Goal: Communication & Community: Answer question/provide support

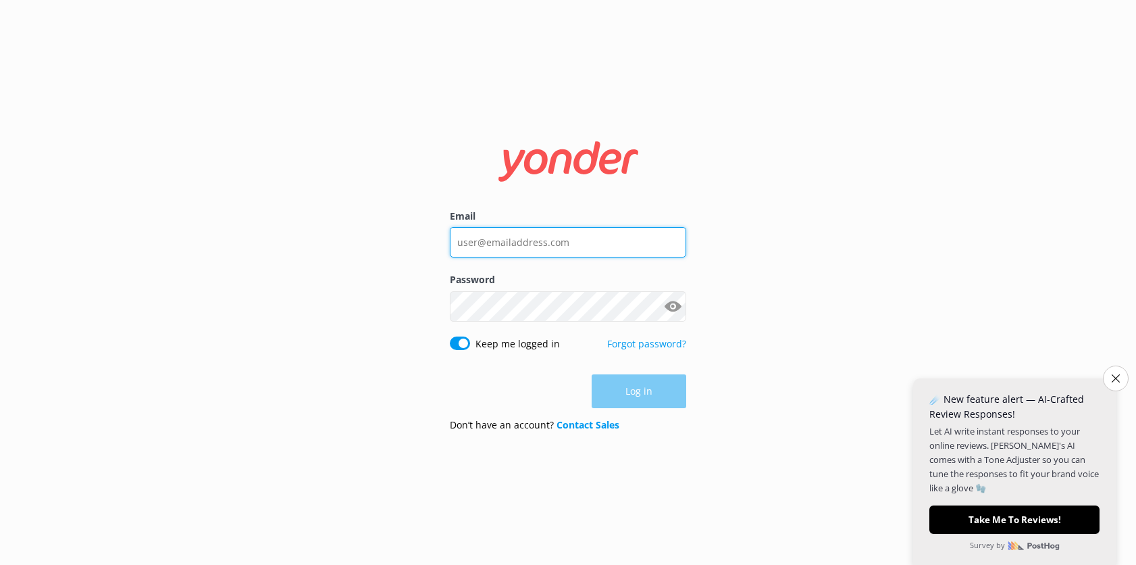
click at [594, 236] on input "Email" at bounding box center [568, 242] width 236 height 30
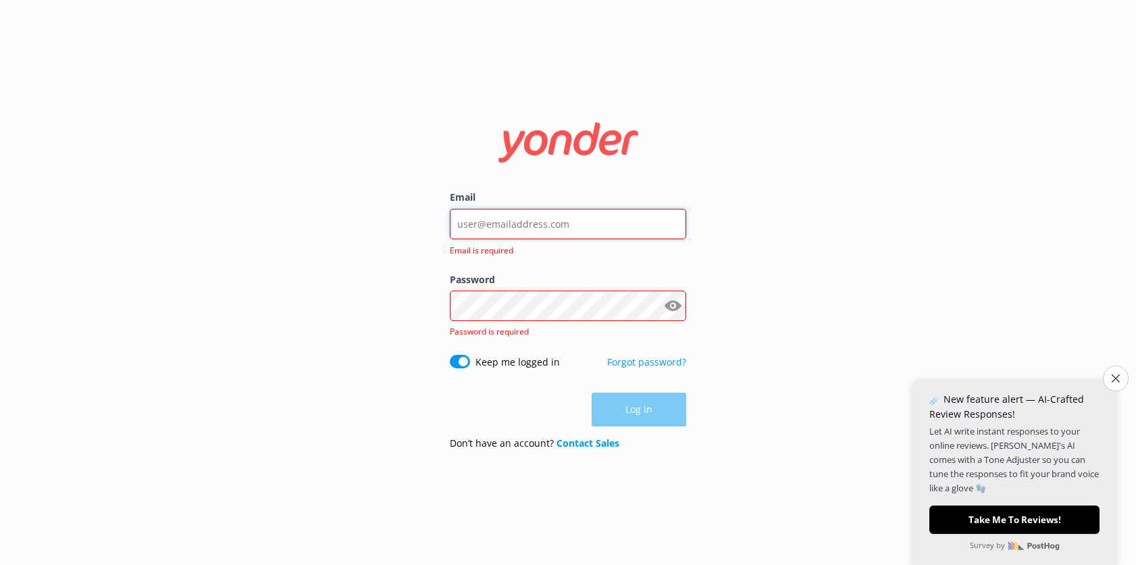
type input "[PERSON_NAME][EMAIL_ADDRESS][DOMAIN_NAME]"
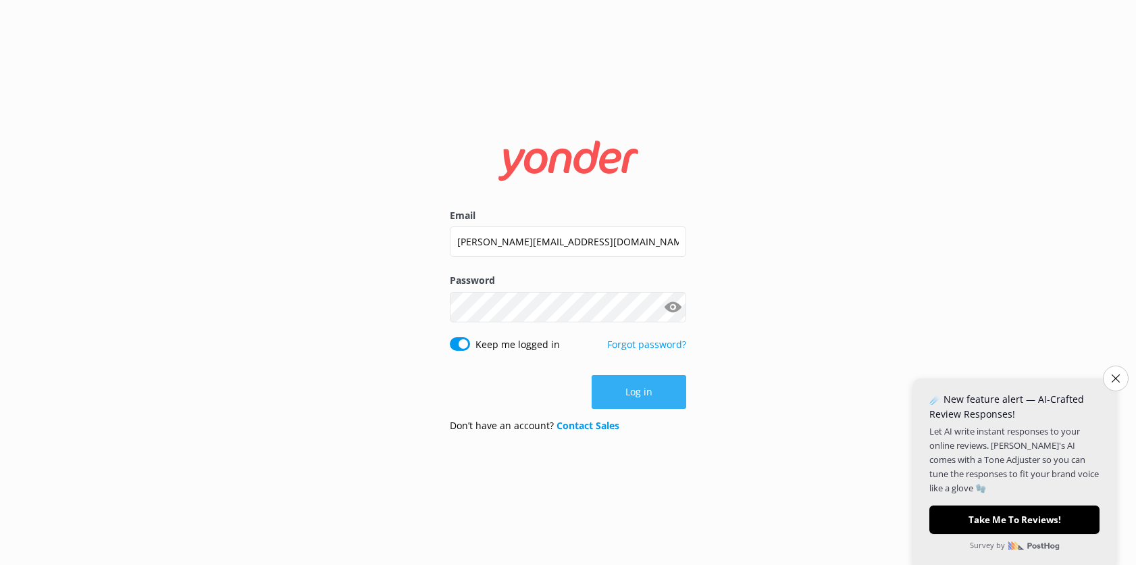
click at [656, 386] on button "Log in" at bounding box center [639, 392] width 95 height 34
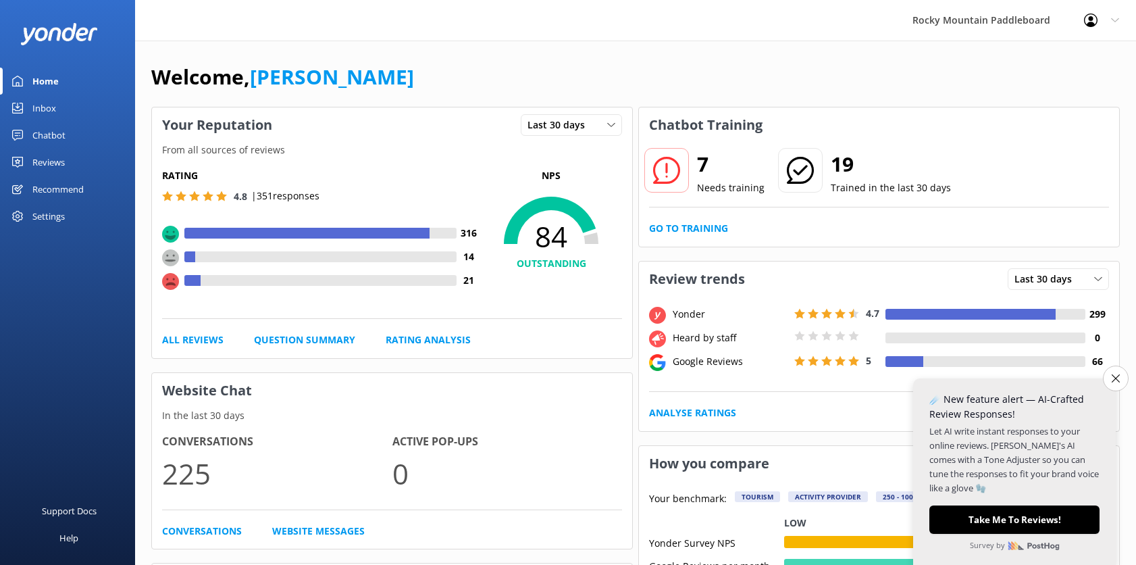
click at [21, 130] on use at bounding box center [17, 135] width 11 height 11
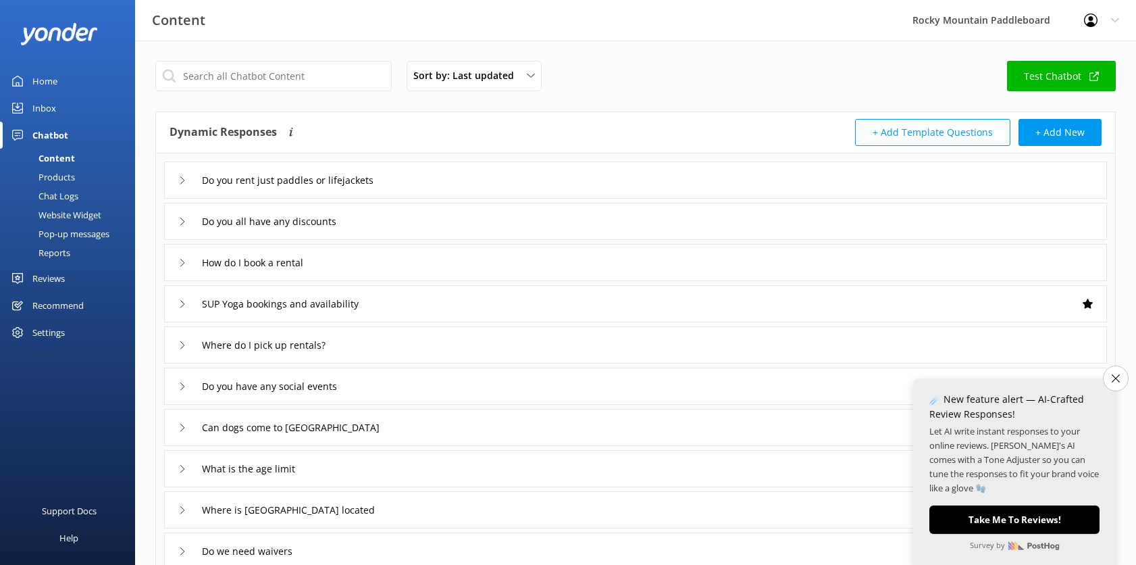
click at [75, 111] on link "Inbox" at bounding box center [67, 108] width 135 height 27
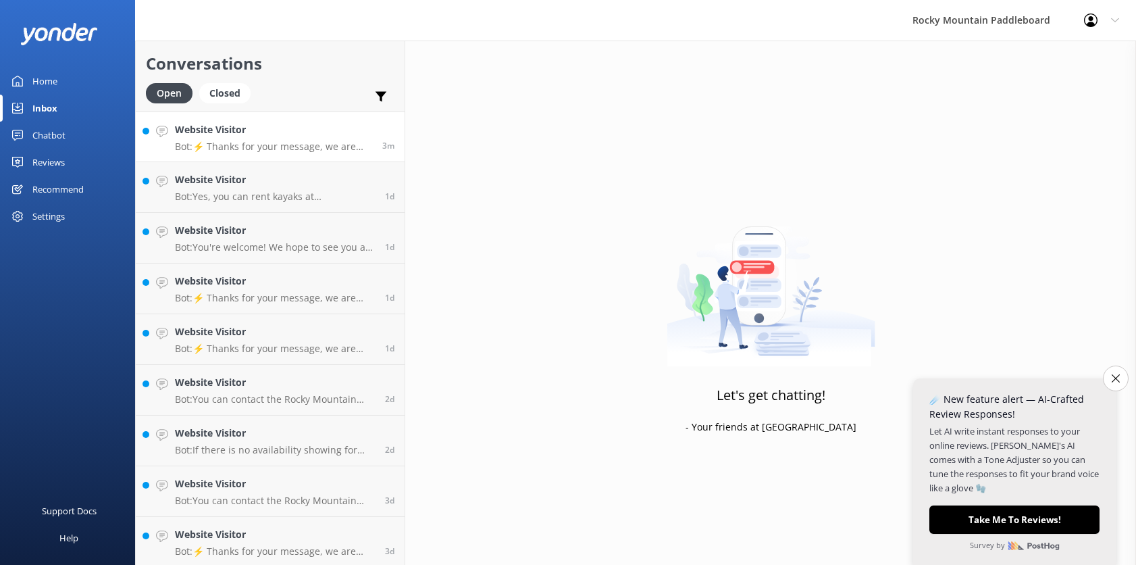
click at [309, 153] on link "Website Visitor Bot: ⚡ Thanks for your message, we are having a hard time answe…" at bounding box center [270, 136] width 269 height 51
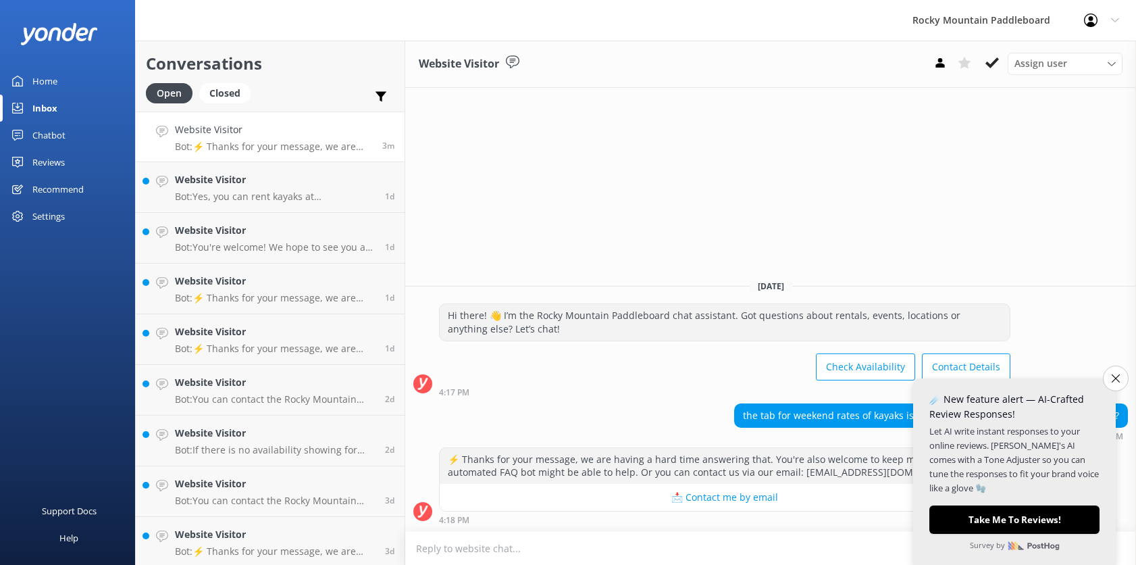
click at [1115, 382] on icon "Close survey" at bounding box center [1116, 378] width 8 height 8
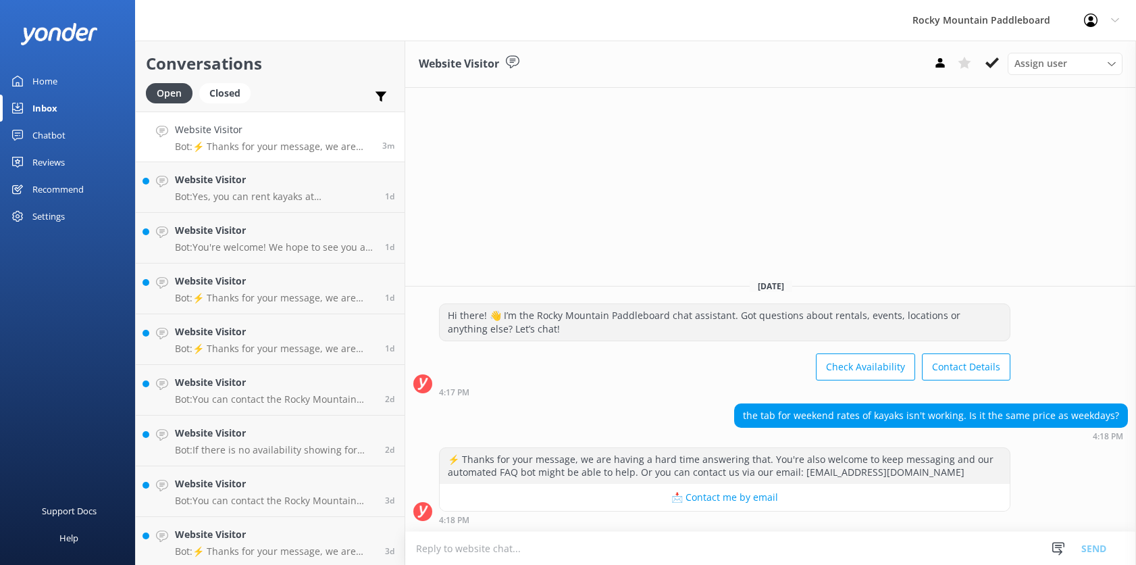
click at [715, 544] on textarea at bounding box center [770, 547] width 731 height 33
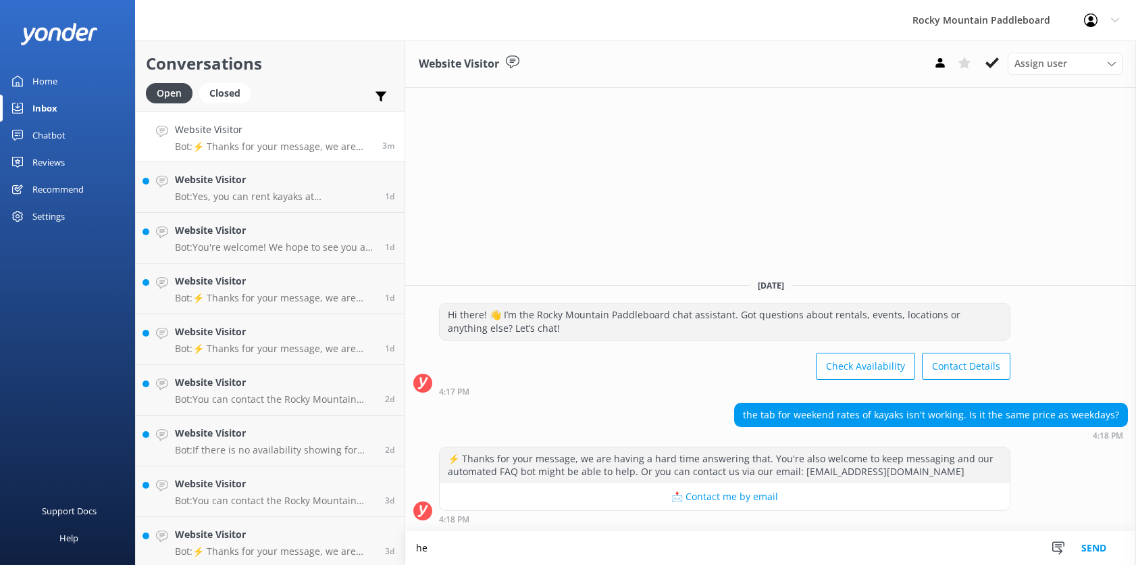
type textarea "h"
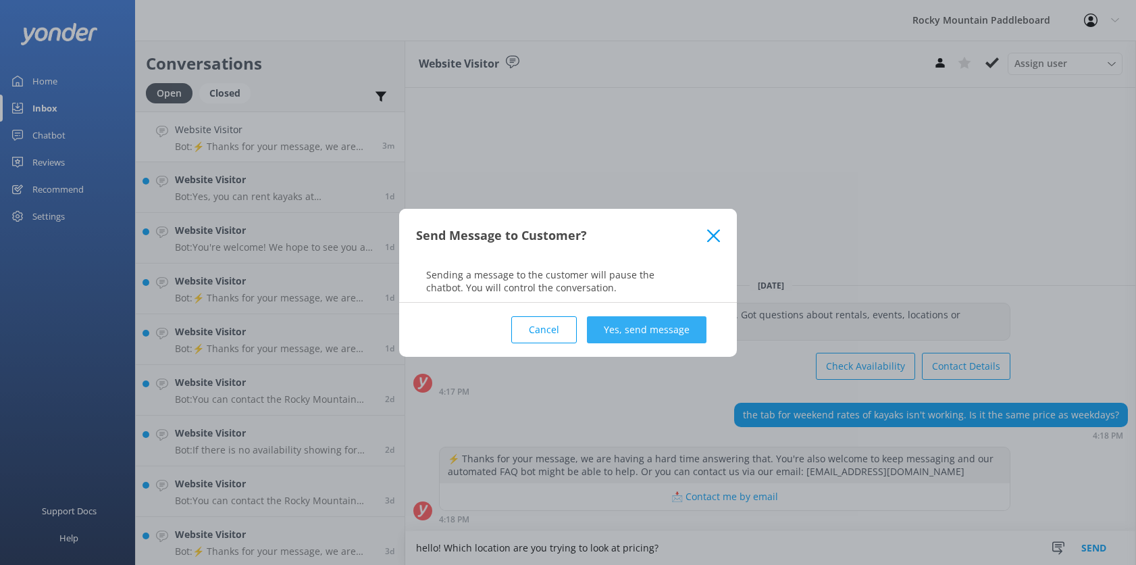
type textarea "hello! Which location are you trying to look at pricing?"
click at [687, 319] on button "Yes, send message" at bounding box center [647, 329] width 120 height 27
